Goal: Book appointment/travel/reservation

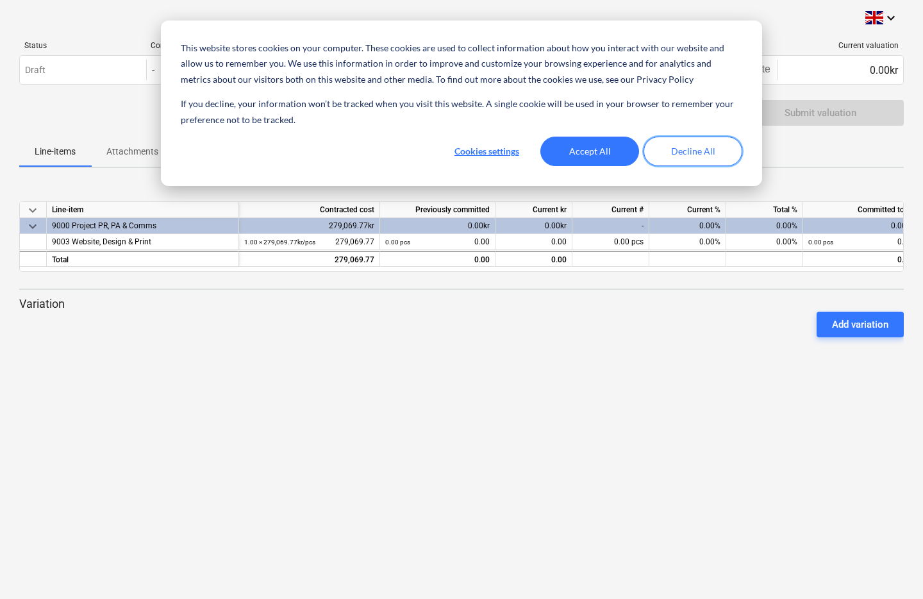
click at [701, 154] on button "Decline All" at bounding box center [693, 151] width 99 height 29
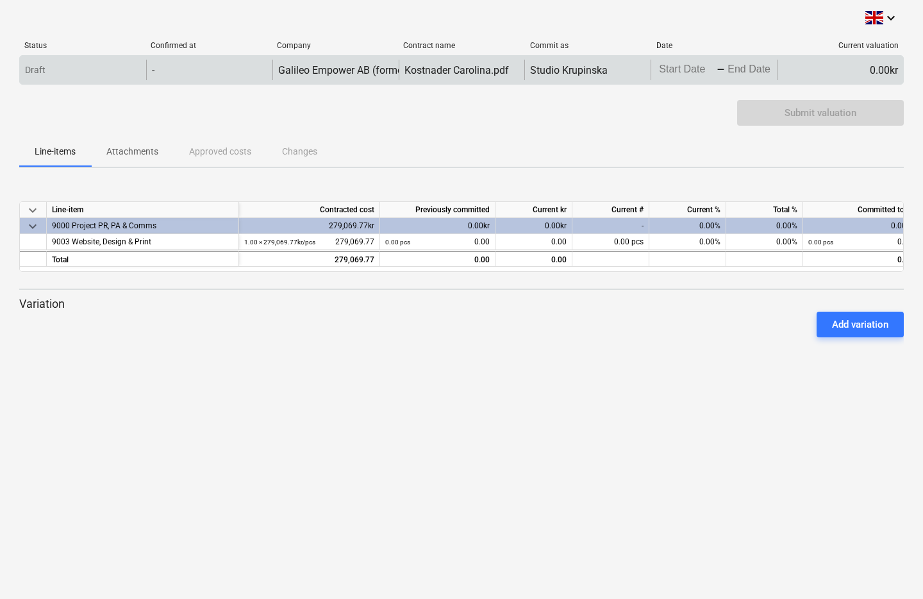
click at [698, 68] on body "This website stores cookies on your computer. These cookies are used to collect…" at bounding box center [461, 299] width 923 height 599
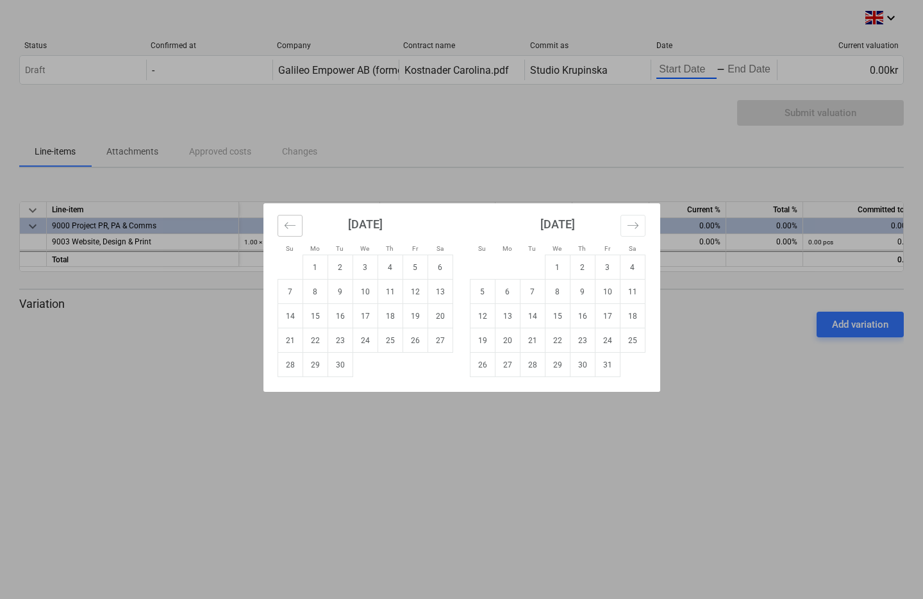
click at [287, 228] on icon "Move backward to switch to the previous month." at bounding box center [289, 225] width 11 height 6
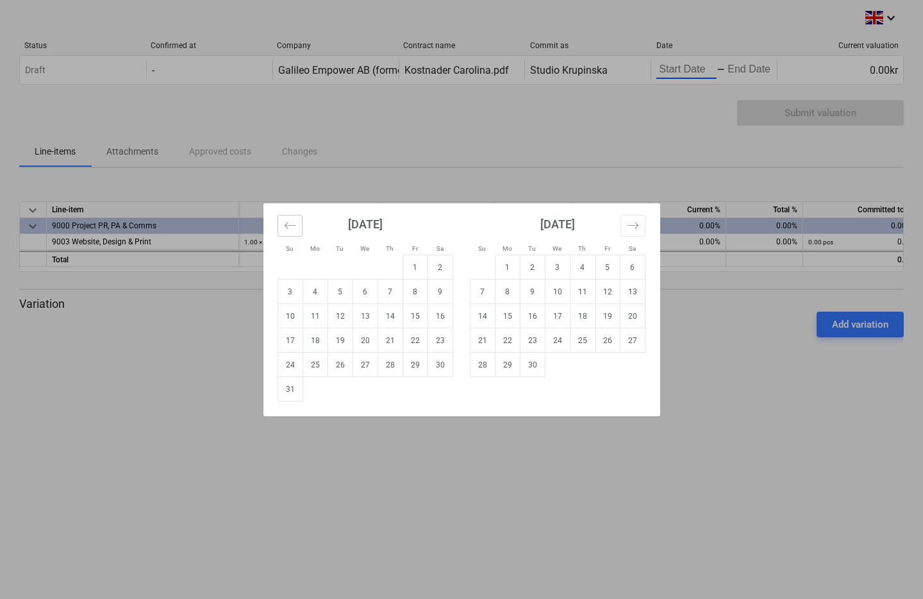
click at [287, 228] on icon "Move backward to switch to the previous month." at bounding box center [289, 225] width 11 height 6
click at [358, 267] on td "2" at bounding box center [365, 267] width 25 height 24
click at [286, 224] on icon "Move backward to switch to the previous month." at bounding box center [290, 225] width 12 height 12
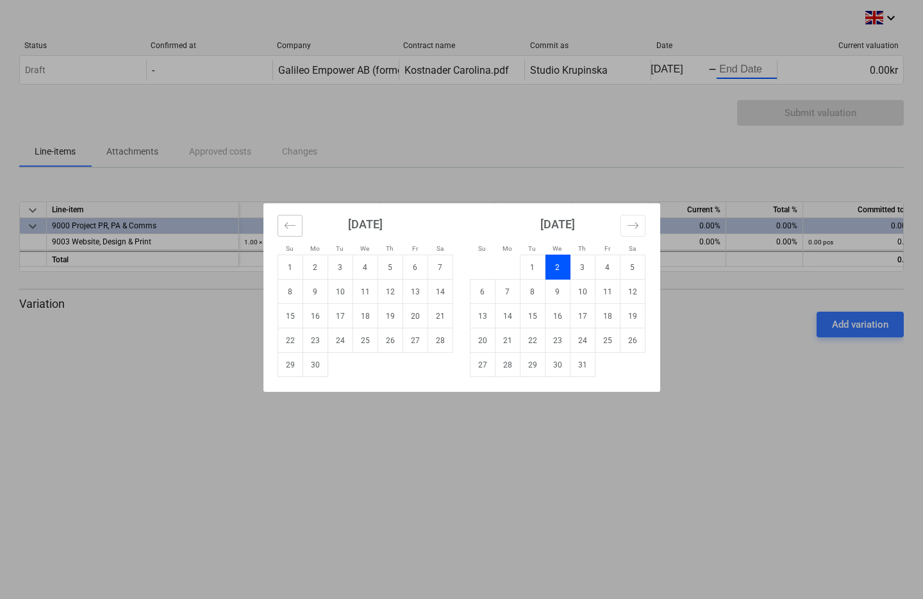
click at [286, 224] on icon "Move backward to switch to the previous month." at bounding box center [290, 225] width 12 height 12
click at [390, 267] on td "1" at bounding box center [390, 267] width 25 height 24
type input "[DATE]"
click at [585, 159] on div "Su Mo Tu We Th Fr Sa Su Mo Tu We Th Fr Sa [DATE] 1 2 3 4 5 6 7 8 9 10 11 12 13 …" at bounding box center [461, 299] width 923 height 599
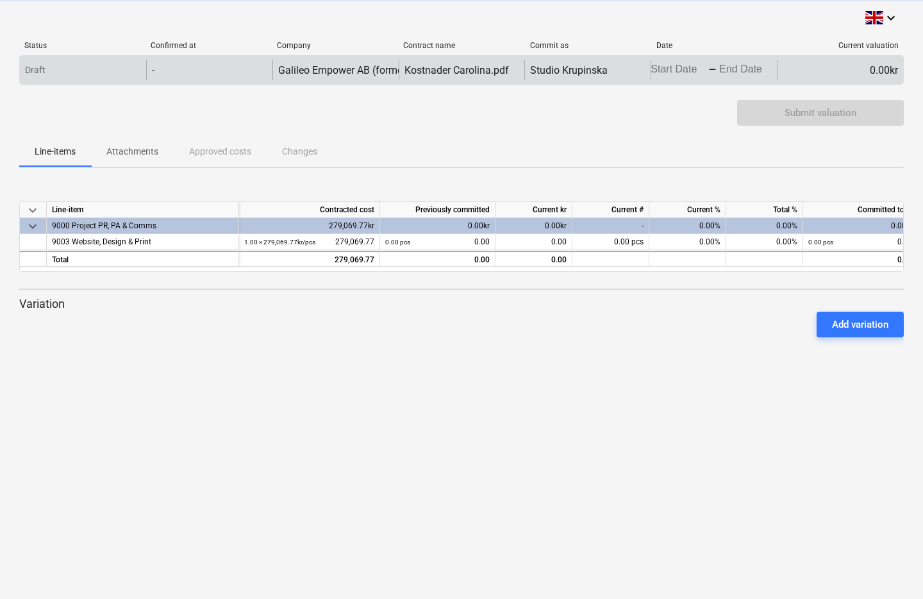
click at [728, 69] on body "This website stores cookies on your computer. These cookies are used to collect…" at bounding box center [461, 299] width 923 height 599
click at [722, 63] on body "This website stores cookies on your computer. These cookies are used to collect…" at bounding box center [461, 299] width 923 height 599
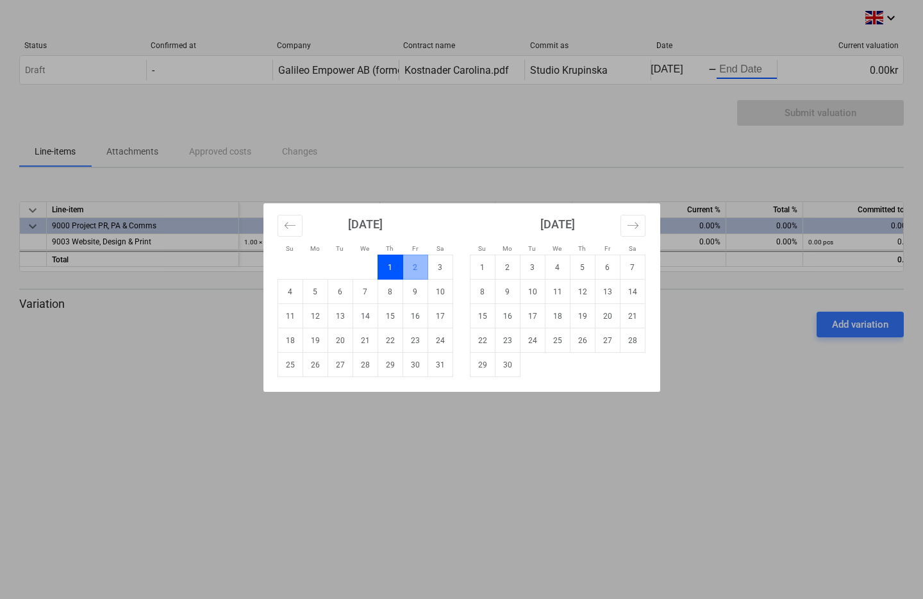
click at [387, 265] on td "1" at bounding box center [390, 267] width 25 height 24
click at [636, 226] on icon "Move forward to switch to the next month." at bounding box center [633, 225] width 12 height 12
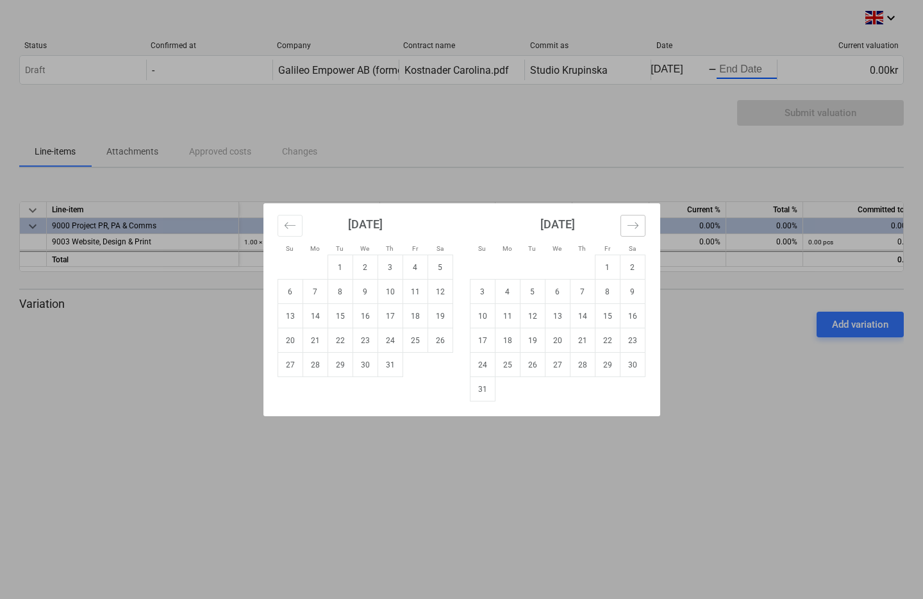
click at [636, 226] on icon "Move forward to switch to the next month." at bounding box center [633, 225] width 12 height 12
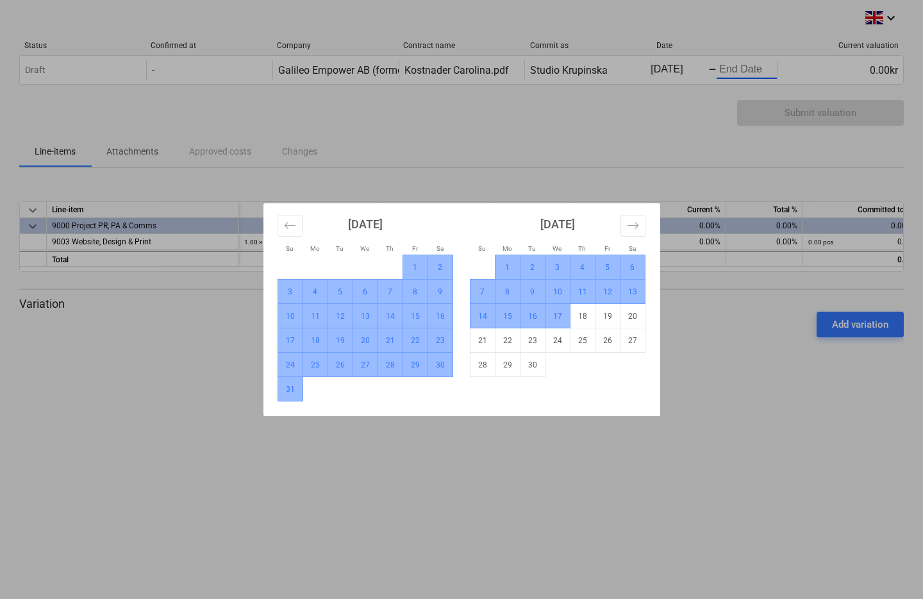
click at [555, 306] on td "17" at bounding box center [557, 316] width 25 height 24
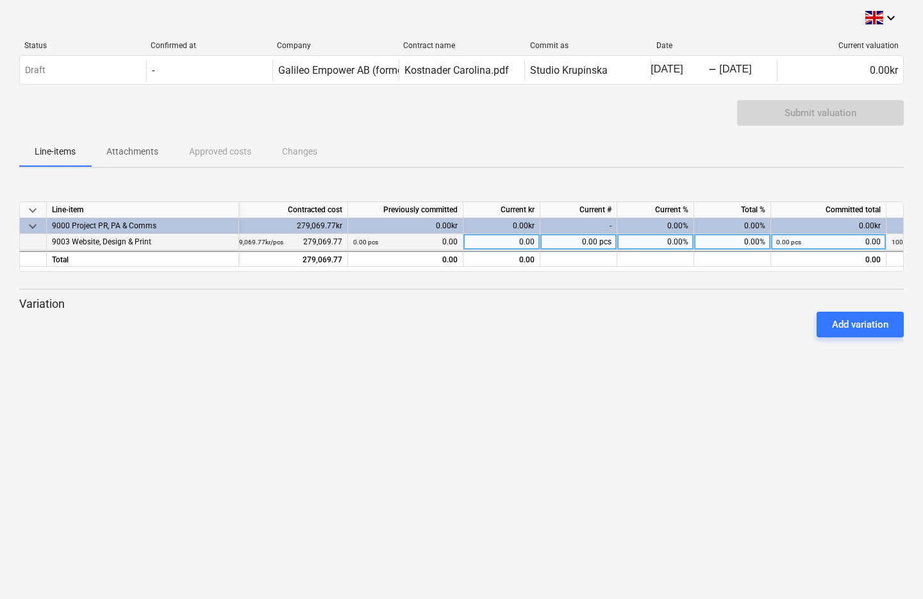
scroll to position [0, 0]
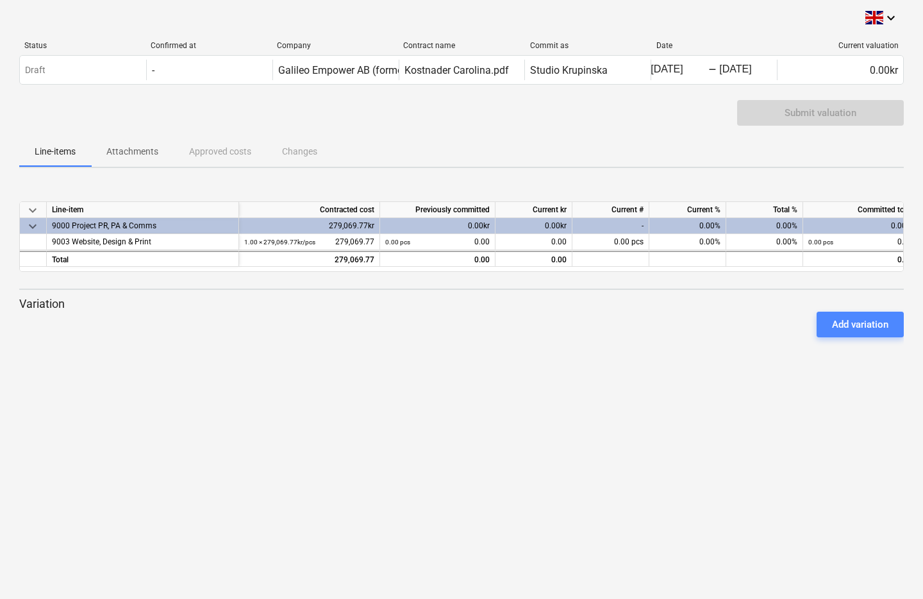
click at [852, 321] on div "Add variation" at bounding box center [860, 324] width 56 height 17
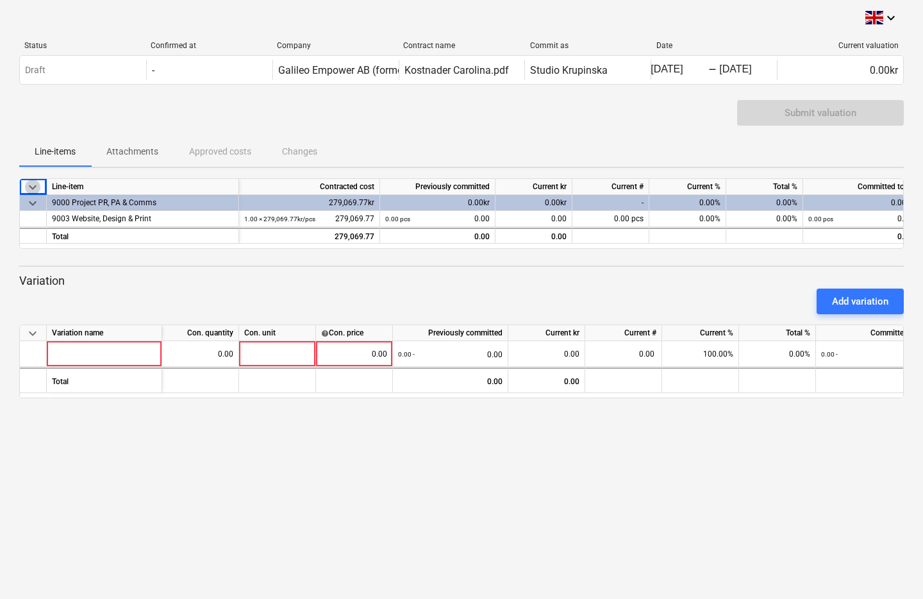
click at [33, 187] on span "keyboard_arrow_down" at bounding box center [32, 187] width 15 height 15
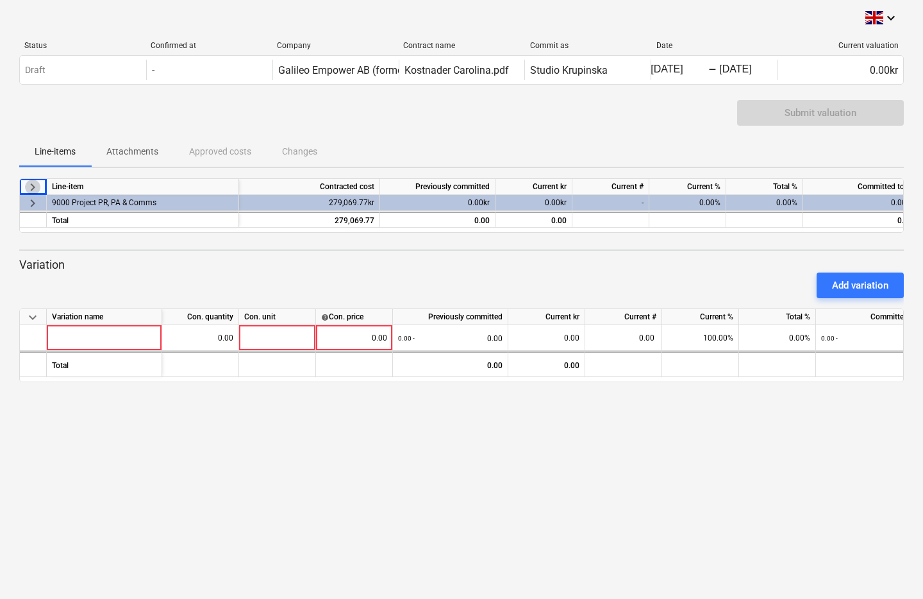
click at [33, 187] on span "keyboard_arrow_right" at bounding box center [32, 187] width 15 height 15
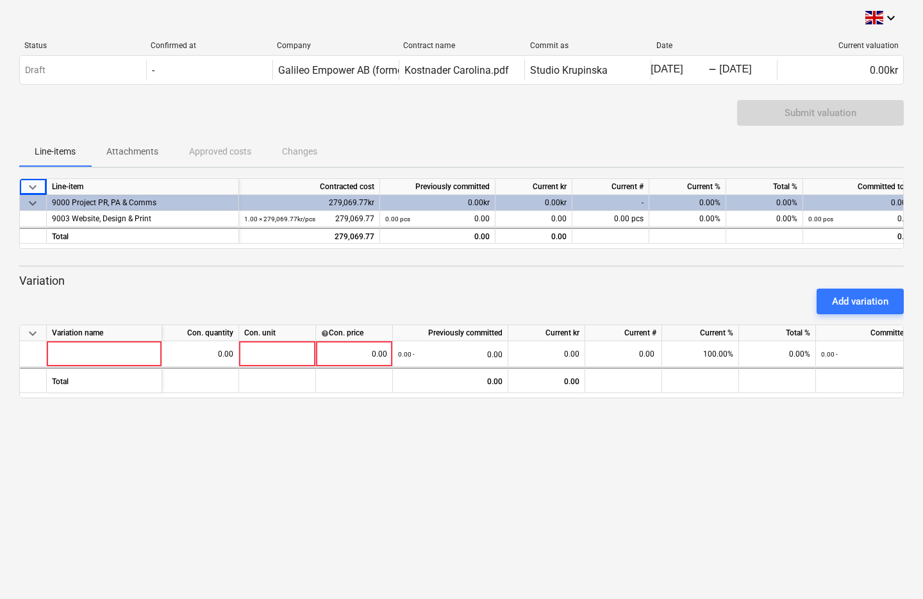
click at [310, 300] on div "Add variation" at bounding box center [461, 301] width 895 height 36
